Goal: Task Accomplishment & Management: Use online tool/utility

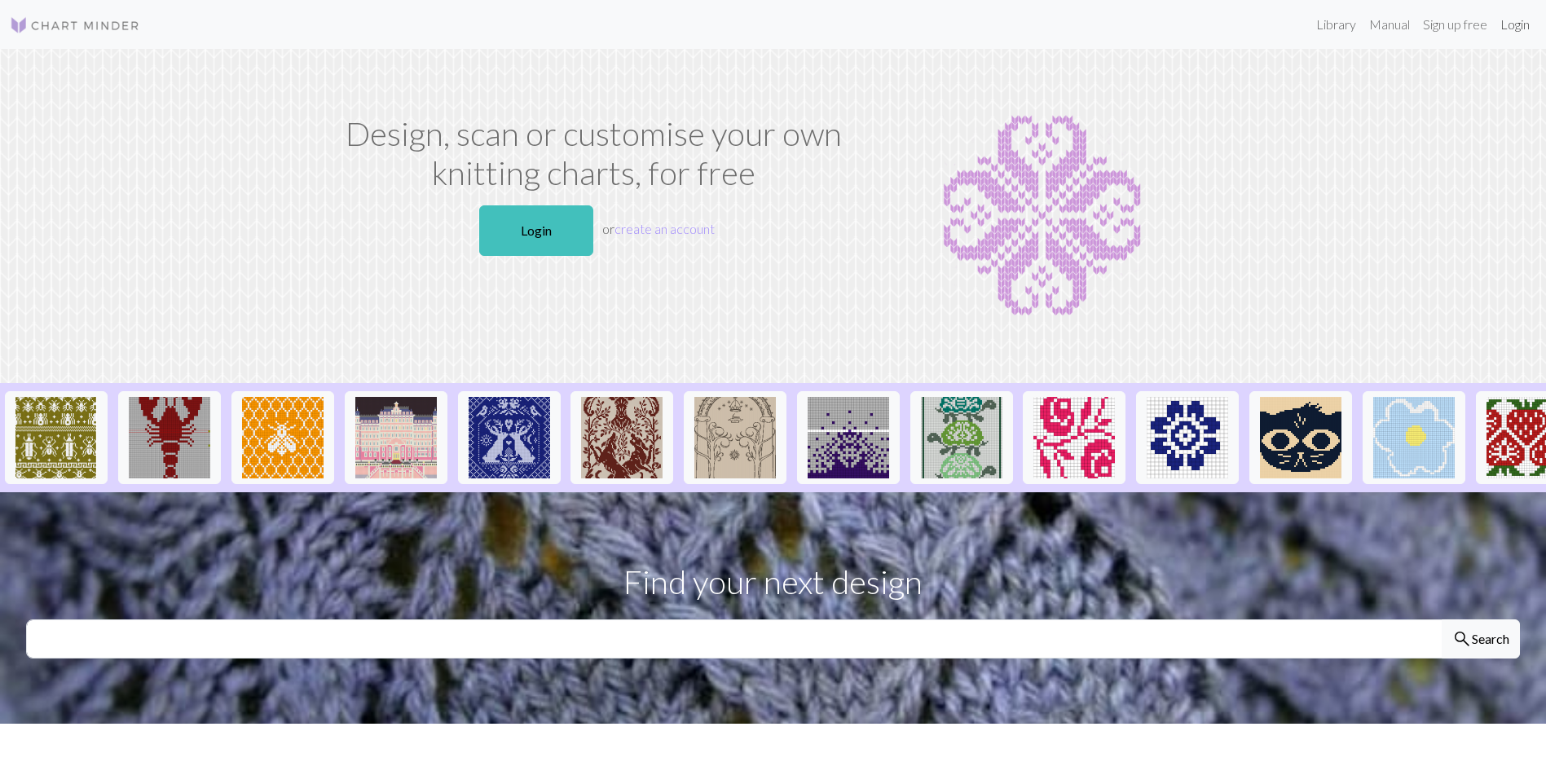
click at [1510, 24] on link "Login" at bounding box center [1514, 23] width 42 height 32
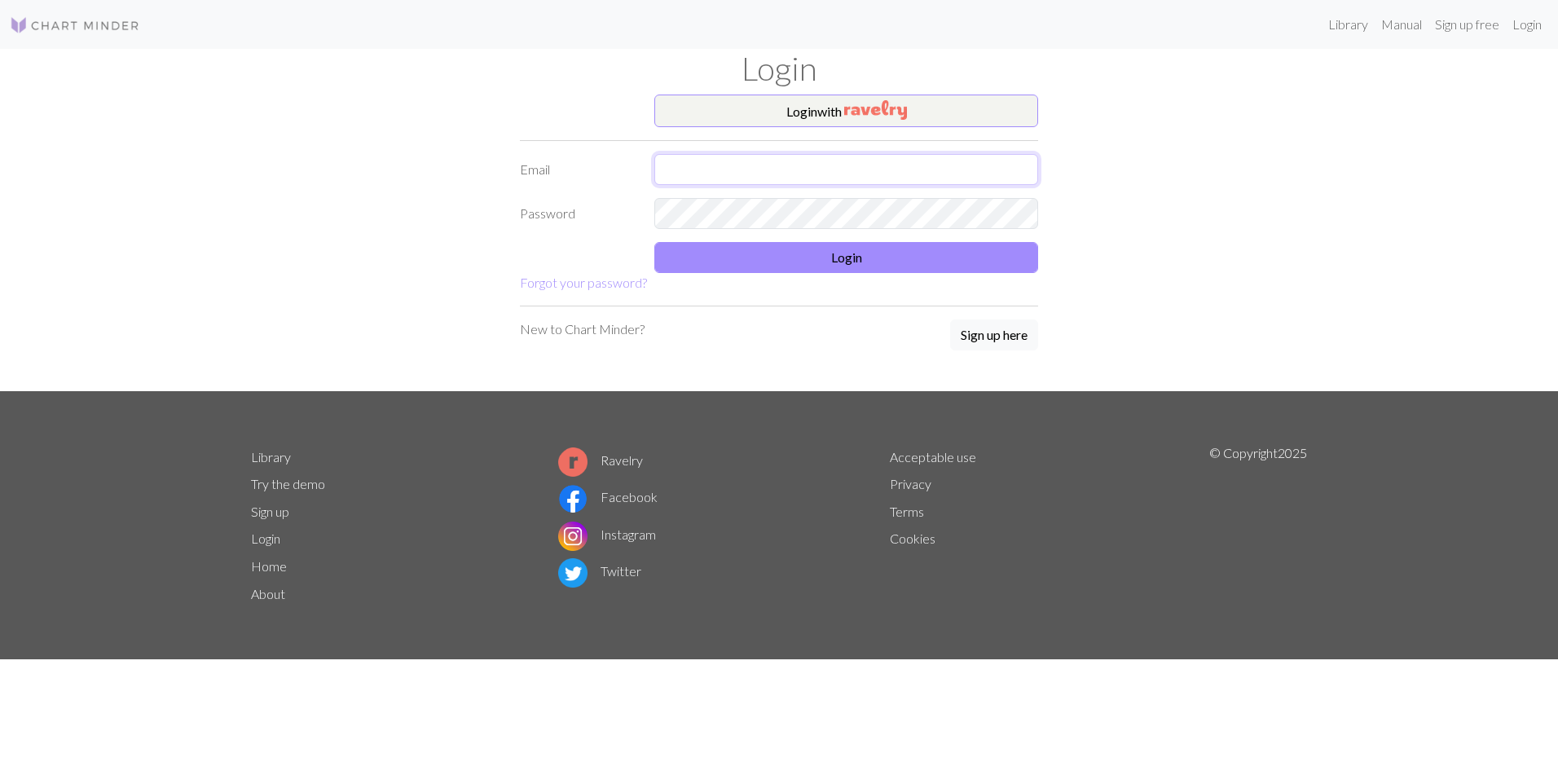
type input "[PERSON_NAME][EMAIL_ADDRESS][DOMAIN_NAME]"
click at [740, 255] on button "Login" at bounding box center [847, 257] width 384 height 31
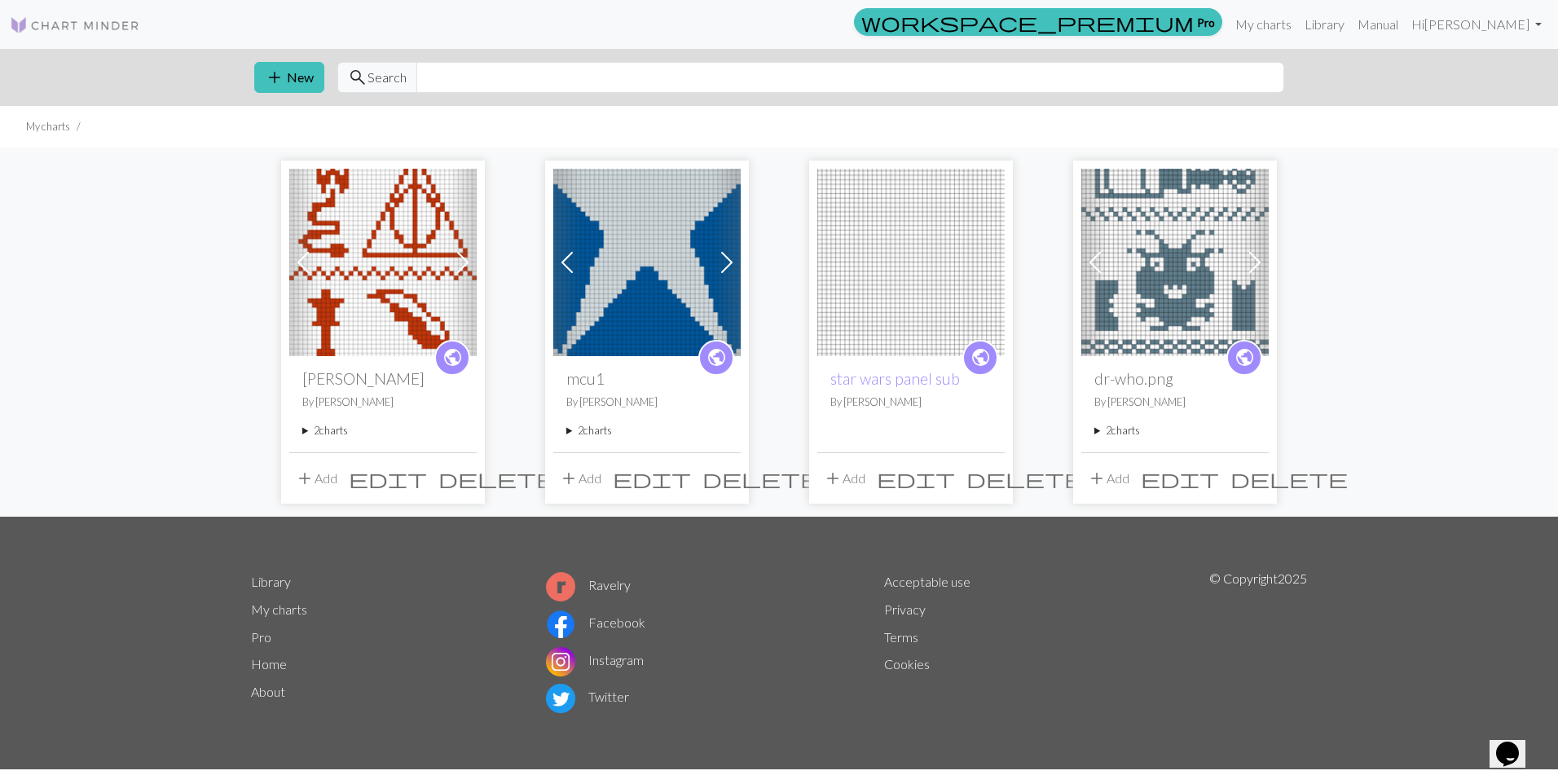
click at [647, 313] on img at bounding box center [647, 262] width 187 height 187
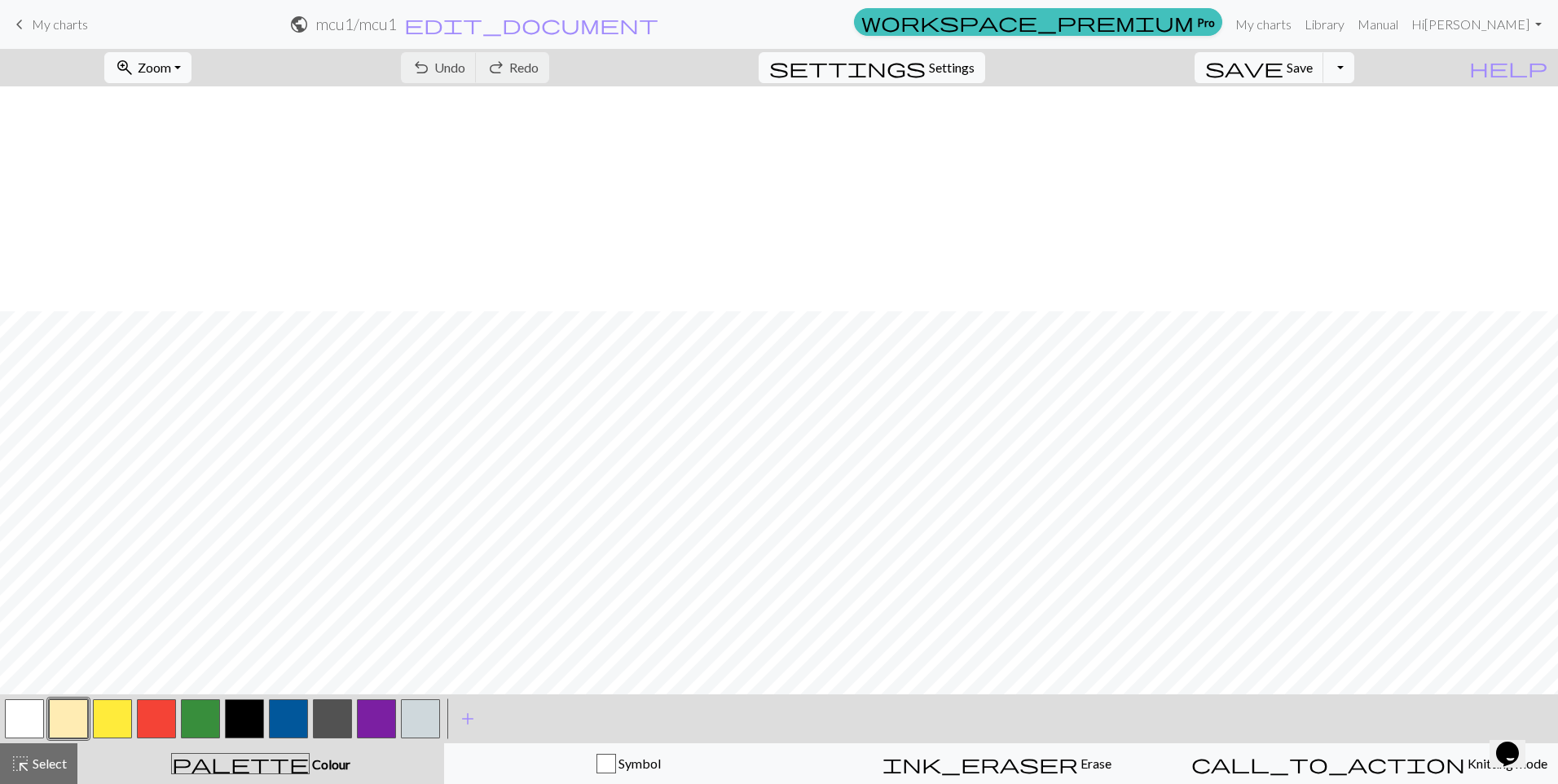
scroll to position [814, 0]
click at [135, 69] on span "zoom_in" at bounding box center [125, 67] width 20 height 22
click at [166, 106] on button "Fit all" at bounding box center [170, 103] width 129 height 26
drag, startPoint x: 160, startPoint y: 717, endPoint x: 184, endPoint y: 691, distance: 35.4
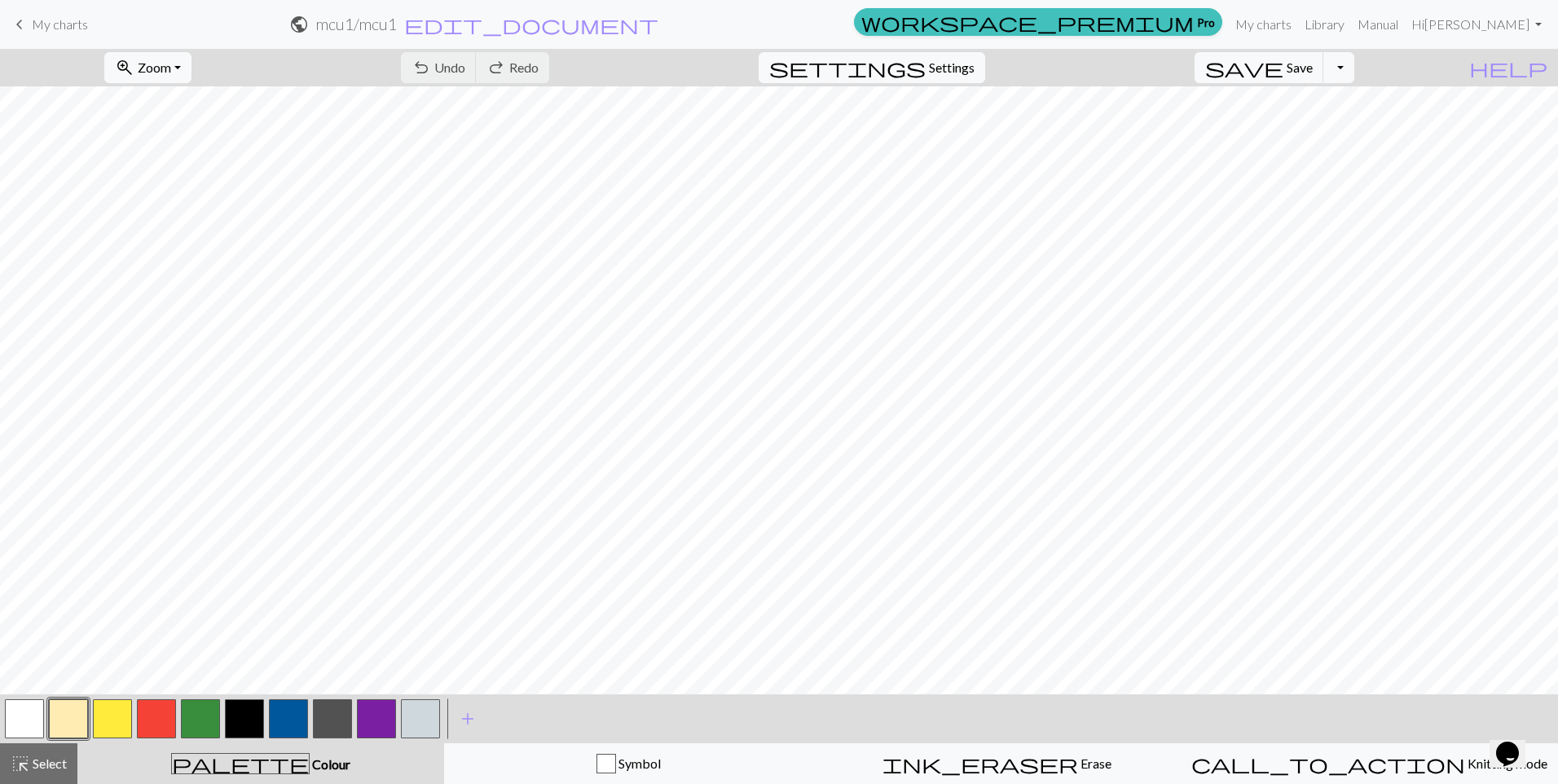
click at [161, 717] on button "button" at bounding box center [156, 719] width 39 height 39
click at [420, 716] on button "button" at bounding box center [420, 719] width 39 height 39
click at [147, 723] on button "button" at bounding box center [156, 719] width 39 height 39
click at [285, 715] on button "button" at bounding box center [289, 719] width 39 height 39
click at [171, 66] on span "Zoom" at bounding box center [154, 67] width 33 height 16
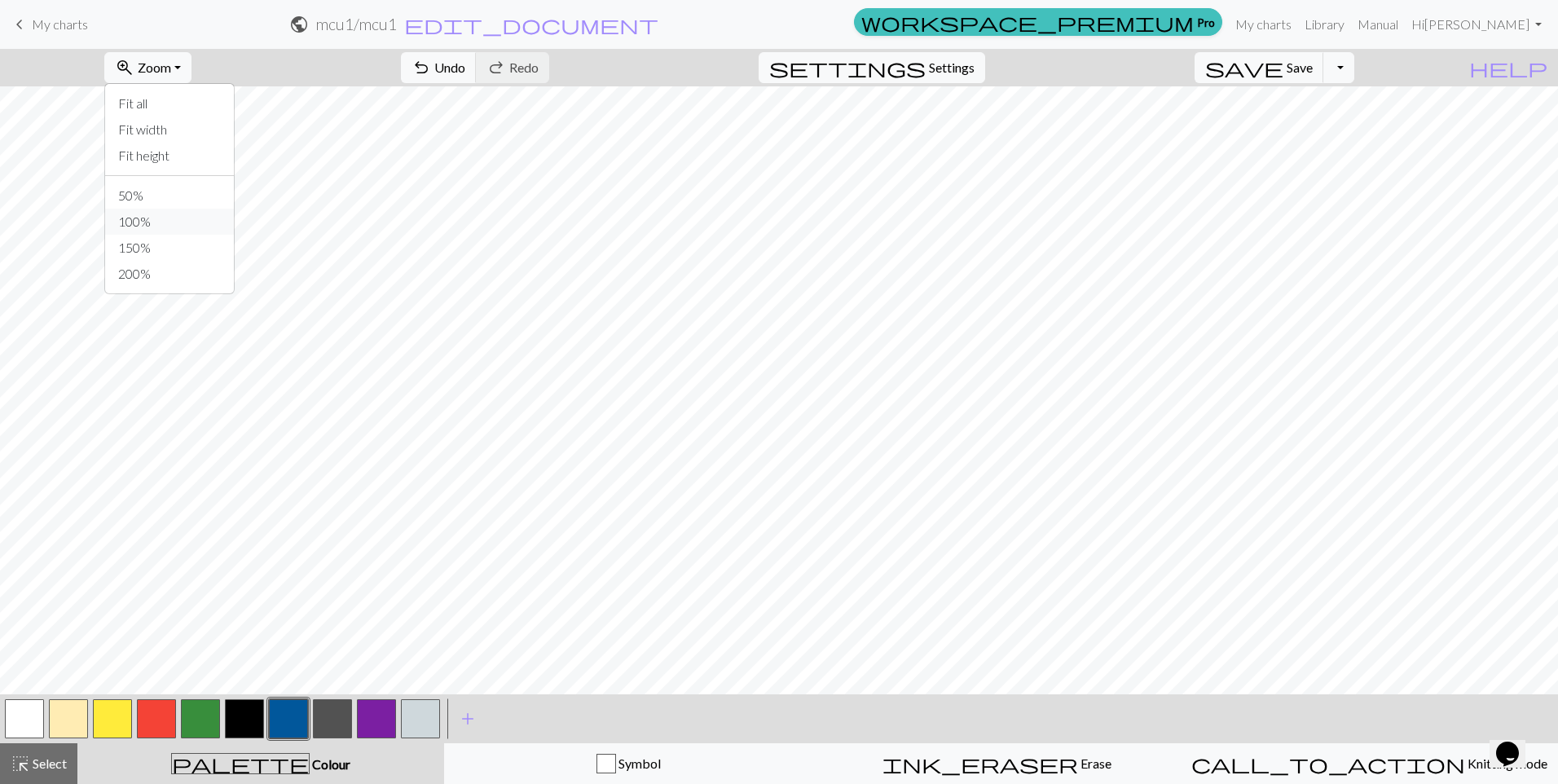
click at [180, 211] on button "100%" at bounding box center [170, 221] width 129 height 26
click at [163, 712] on button "button" at bounding box center [156, 719] width 39 height 39
click at [420, 714] on button "button" at bounding box center [420, 719] width 39 height 39
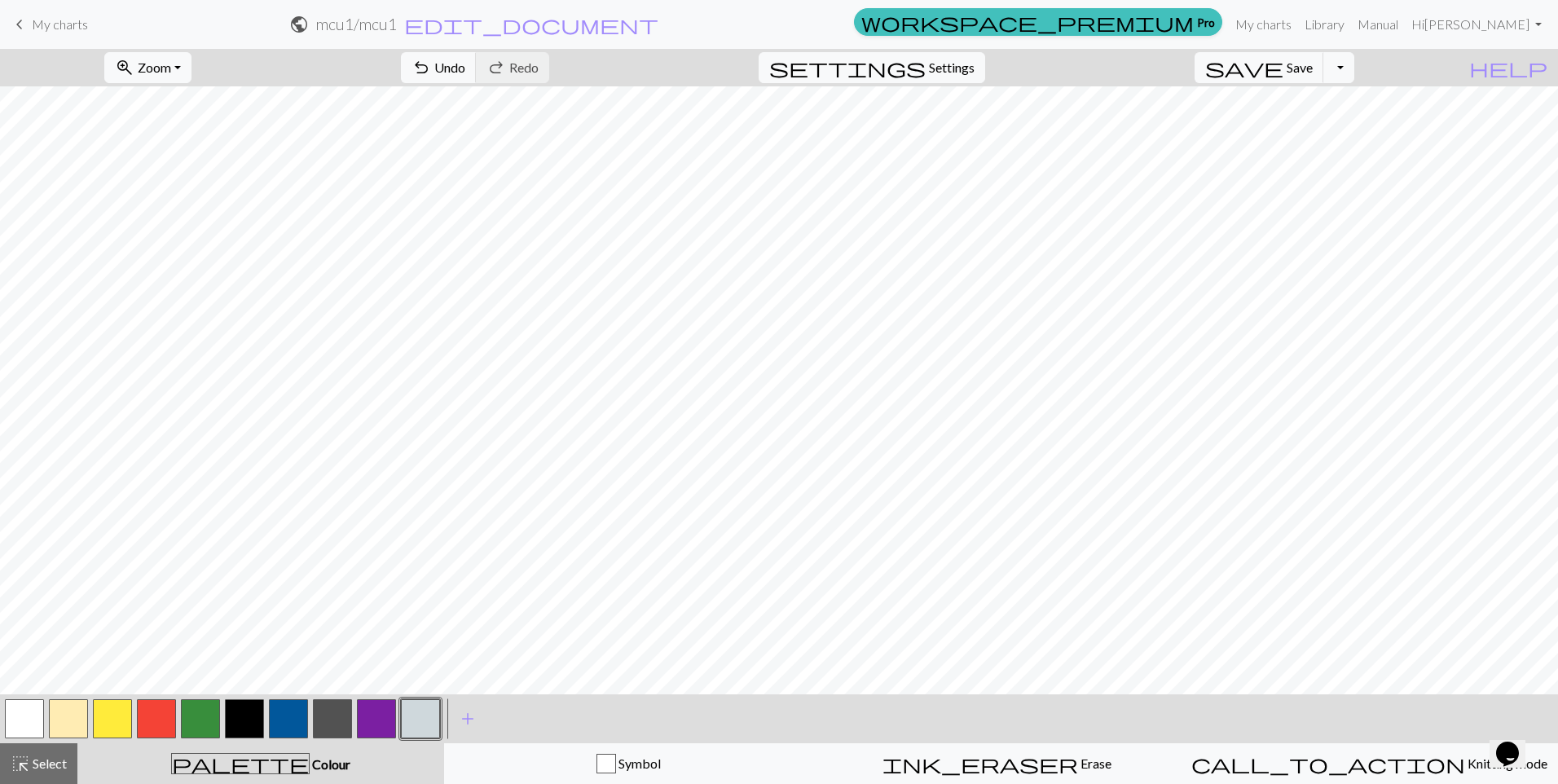
click at [160, 718] on button "button" at bounding box center [156, 719] width 39 height 39
click at [419, 716] on button "button" at bounding box center [420, 719] width 39 height 39
click at [164, 725] on button "button" at bounding box center [156, 719] width 39 height 39
click at [425, 717] on button "button" at bounding box center [420, 719] width 39 height 39
drag, startPoint x: 157, startPoint y: 714, endPoint x: 157, endPoint y: 696, distance: 18.0
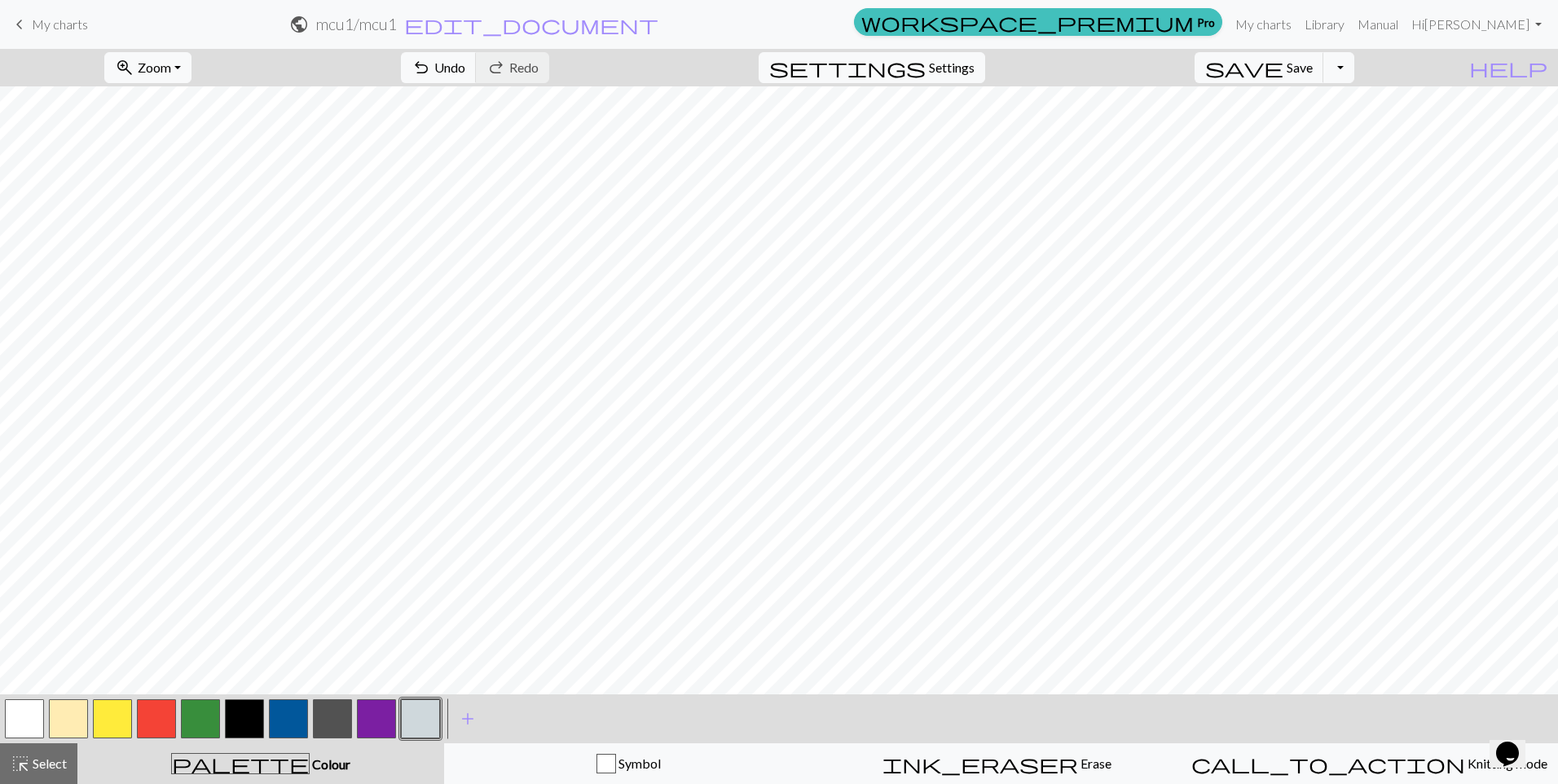
click at [160, 714] on button "button" at bounding box center [156, 719] width 39 height 39
click at [135, 67] on span "zoom_in" at bounding box center [125, 67] width 20 height 22
click at [169, 98] on button "Fit all" at bounding box center [170, 103] width 129 height 26
click at [1284, 74] on span "save" at bounding box center [1245, 67] width 78 height 22
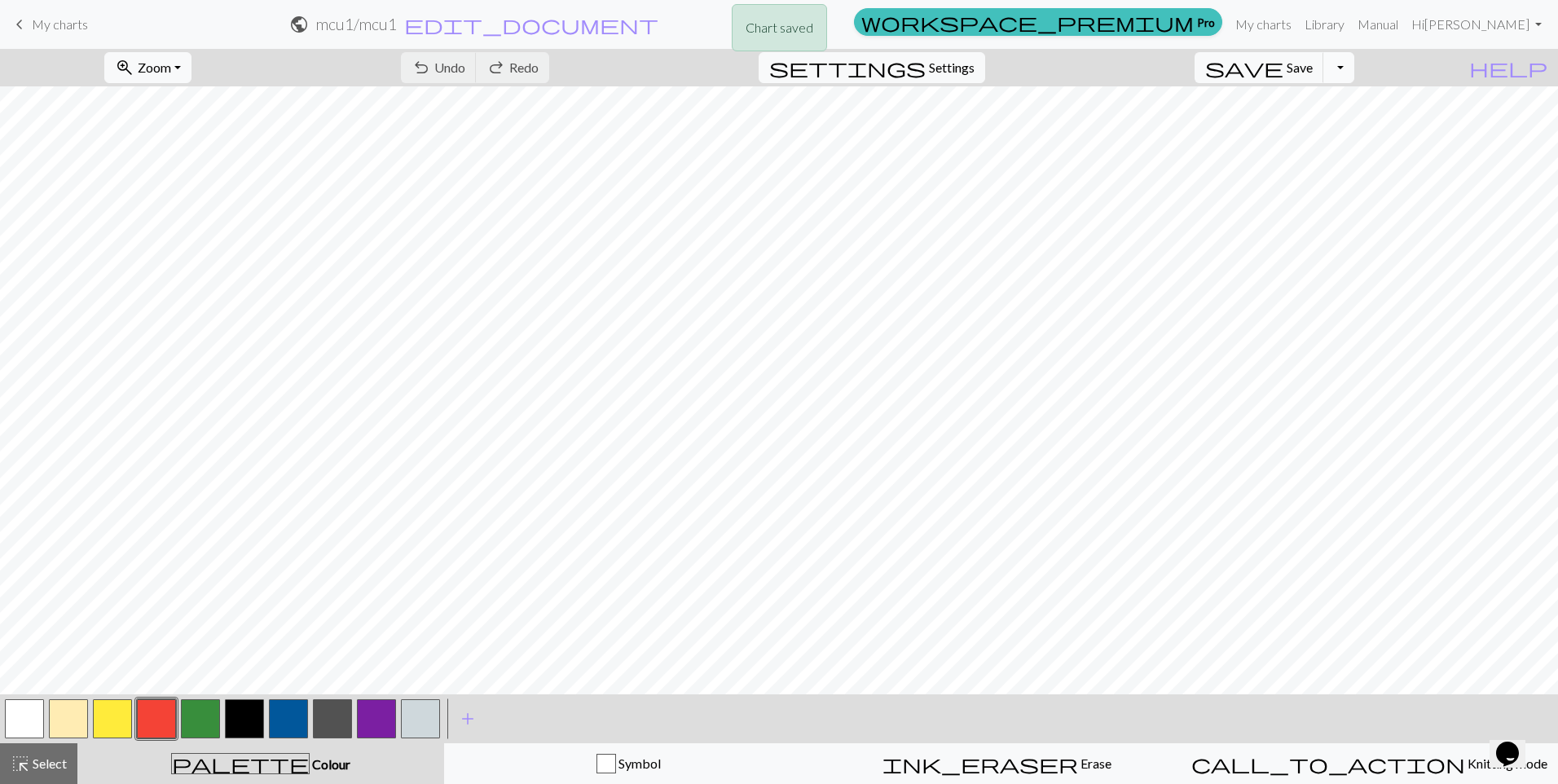
click at [1355, 73] on button "Toggle Dropdown" at bounding box center [1339, 67] width 31 height 31
click at [1325, 123] on button "save_alt Download" at bounding box center [1219, 129] width 269 height 26
click at [848, 22] on form "public mcu1 / mcu1 edit_document Edit settings" at bounding box center [474, 23] width 746 height 32
click at [739, 54] on button "Download" at bounding box center [739, 53] width 79 height 31
